Goal: Navigation & Orientation: Find specific page/section

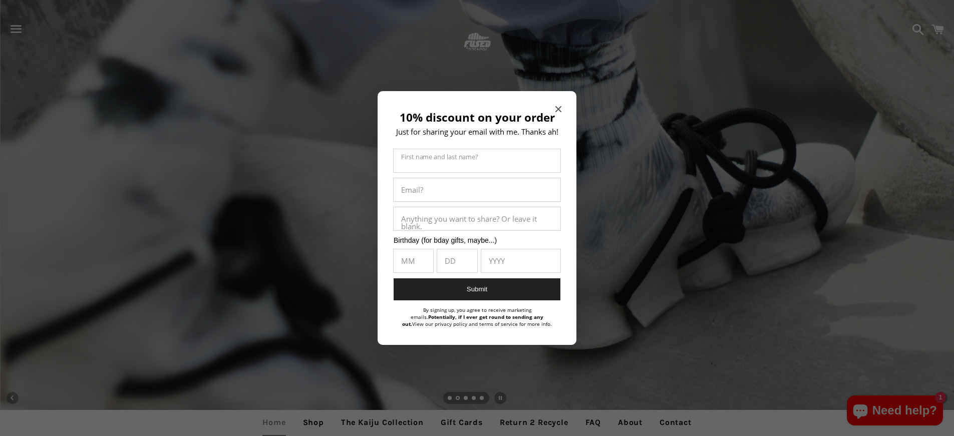
click at [558, 108] on icon "Close modal" at bounding box center [558, 109] width 6 height 6
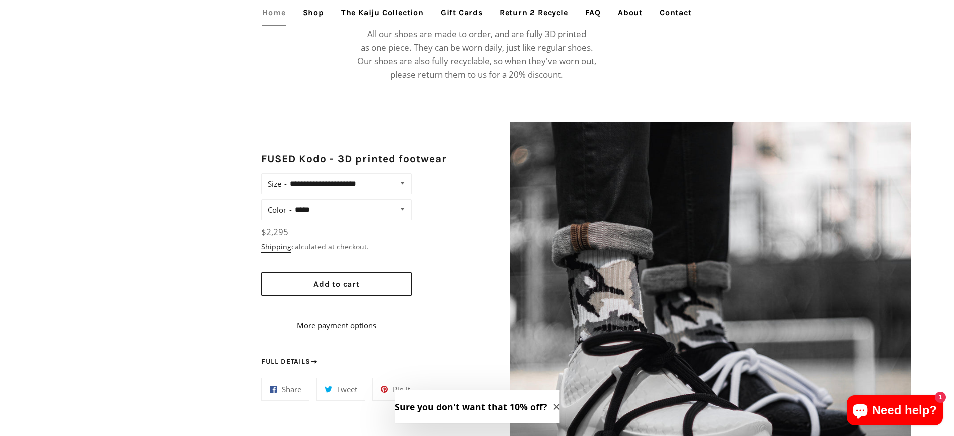
scroll to position [733, 0]
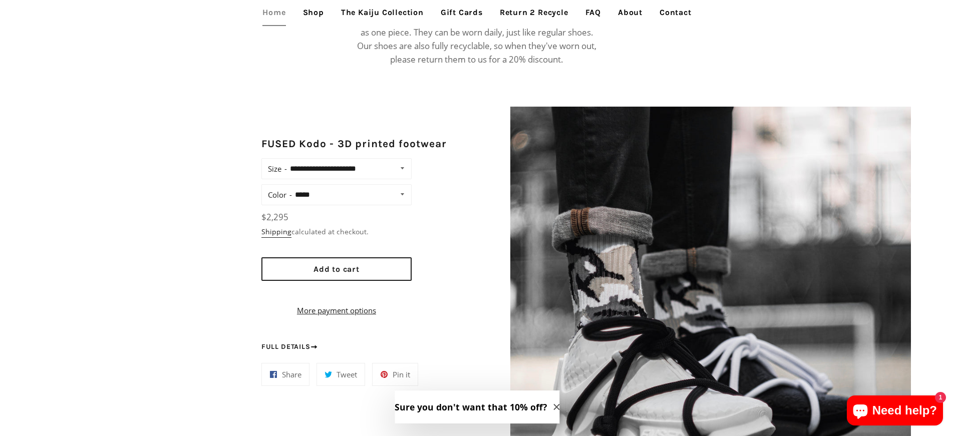
click at [366, 188] on select "**********" at bounding box center [351, 195] width 118 height 14
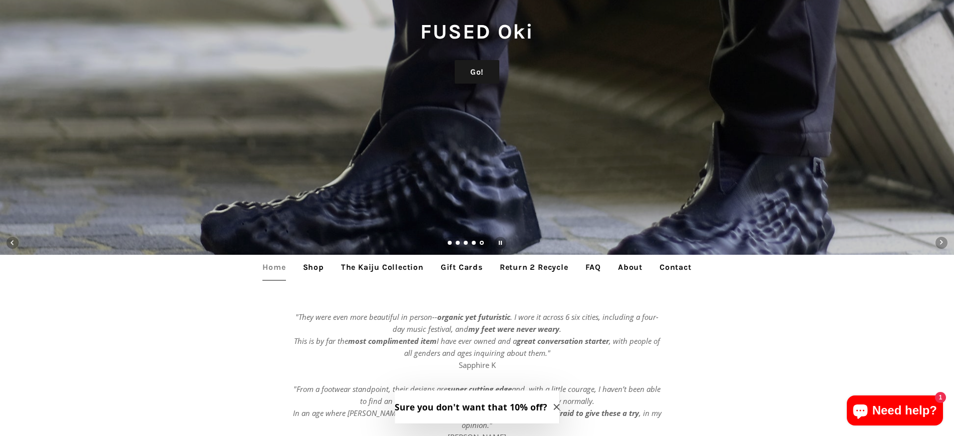
scroll to position [165, 0]
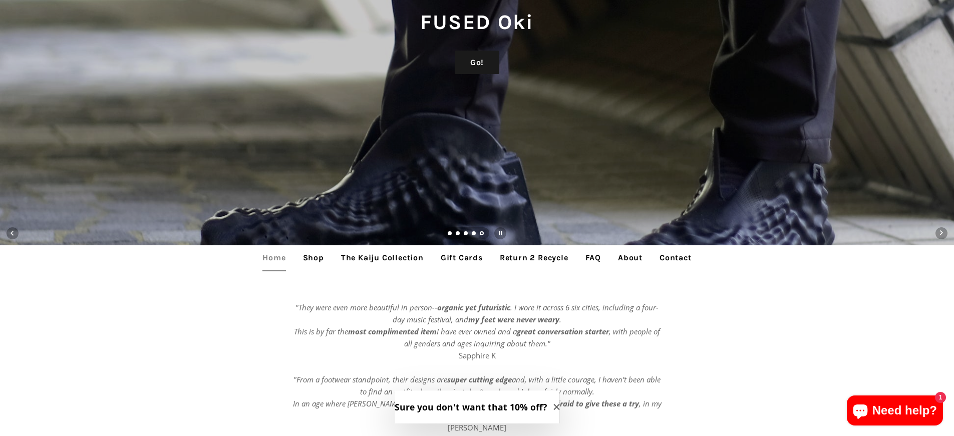
click at [629, 258] on link "About" at bounding box center [630, 257] width 40 height 25
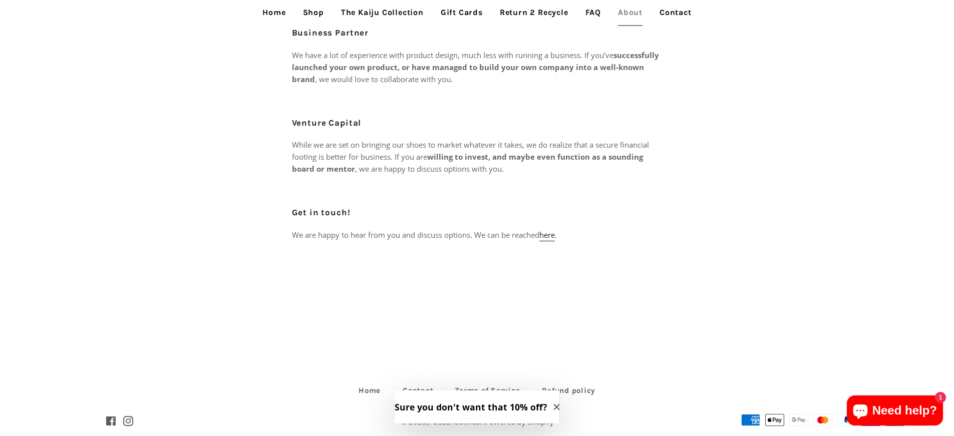
scroll to position [483, 0]
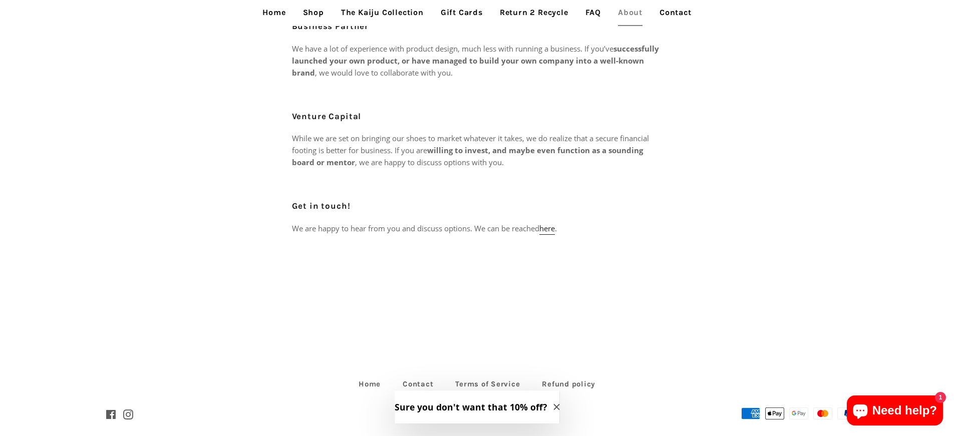
click at [368, 18] on link "The Kaiju Collection" at bounding box center [382, 12] width 98 height 25
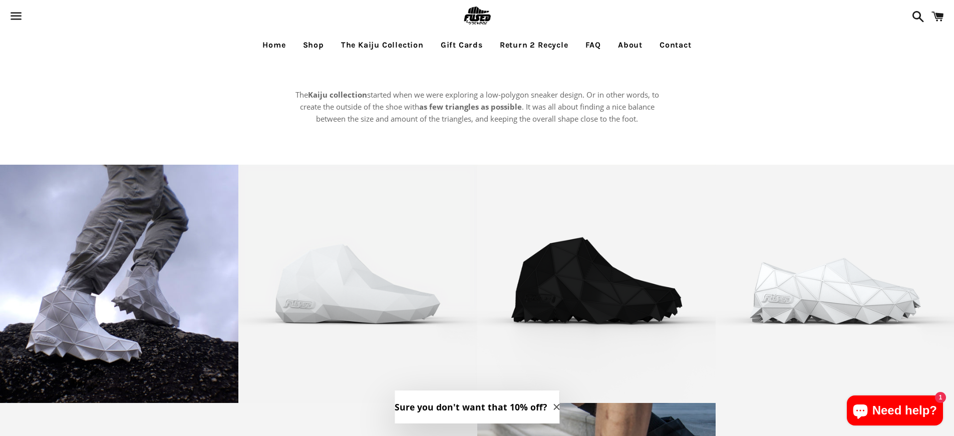
click at [476, 21] on img at bounding box center [477, 16] width 33 height 33
